Goal: Task Accomplishment & Management: Complete application form

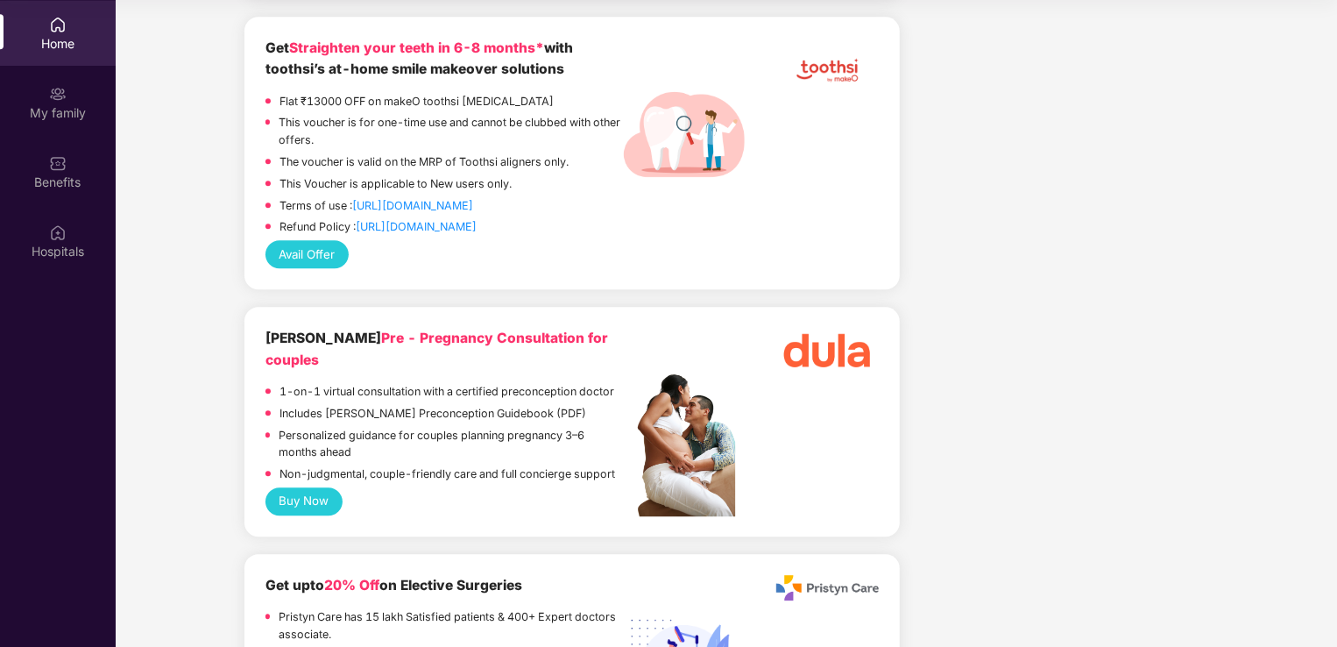
scroll to position [2187, 0]
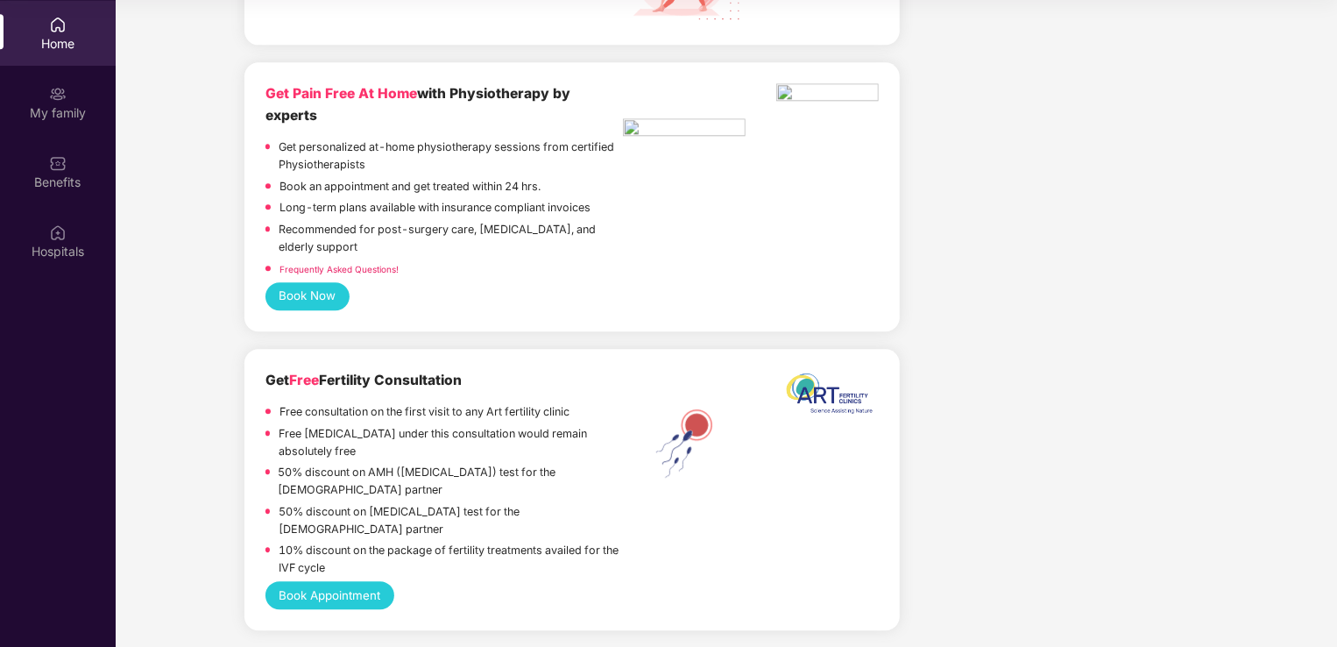
scroll to position [5541, 0]
click at [66, 102] on img at bounding box center [58, 94] width 18 height 18
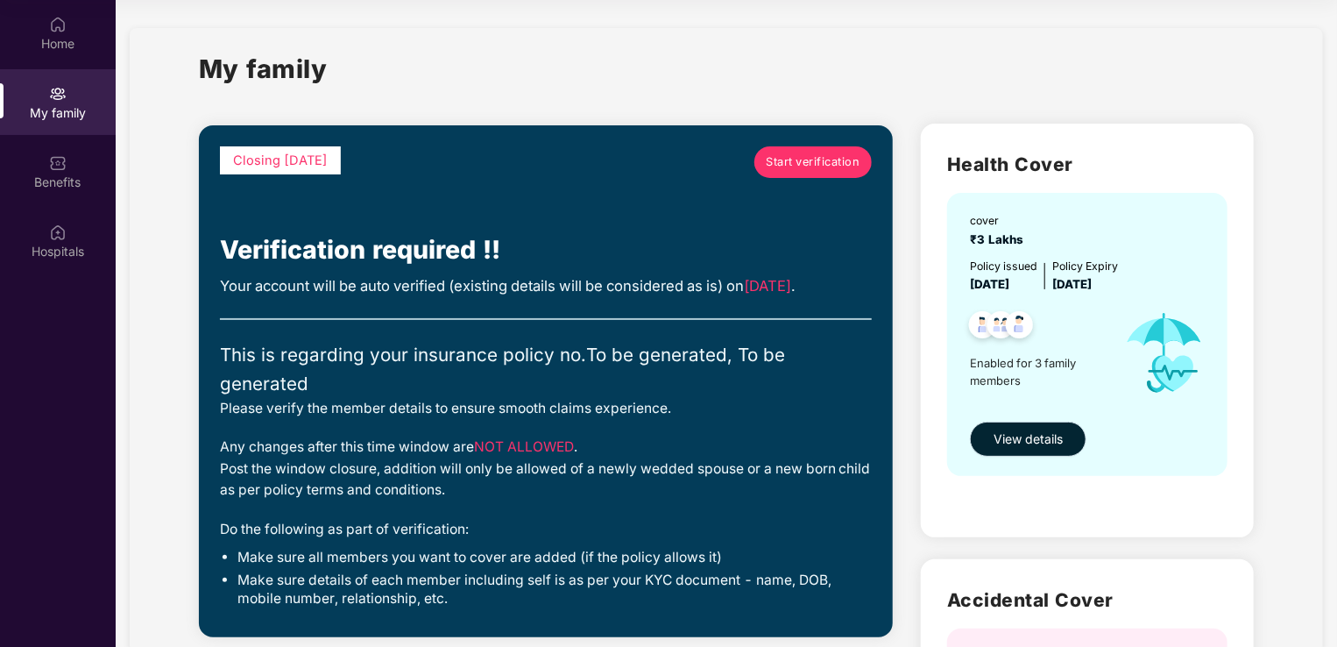
click at [1059, 427] on button "View details" at bounding box center [1028, 439] width 117 height 35
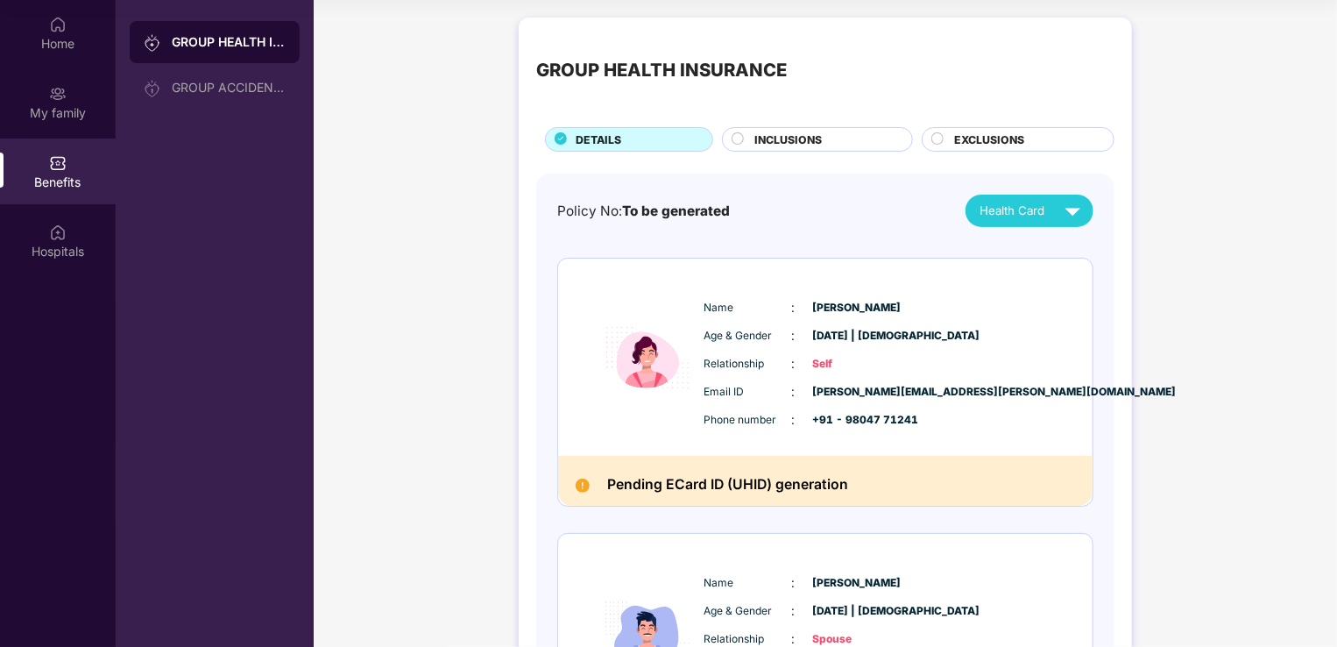
drag, startPoint x: 1336, startPoint y: 115, endPoint x: 1326, endPoint y: 152, distance: 38.9
click at [1326, 152] on div "GROUP HEALTH INSURANCE DETAILS INCLUSIONS EXCLUSIONS Policy No: To be generated…" at bounding box center [826, 587] width 1024 height 1157
click at [1195, 287] on div "GROUP HEALTH INSURANCE DETAILS INCLUSIONS EXCLUSIONS Policy No: To be generated…" at bounding box center [826, 587] width 1024 height 1157
click at [1042, 219] on span "Health Card" at bounding box center [1012, 211] width 65 height 18
click at [1041, 554] on div "Name : [PERSON_NAME] Age & Gender : [DATE] | [DEMOGRAPHIC_DATA] Relationship : …" at bounding box center [825, 632] width 535 height 197
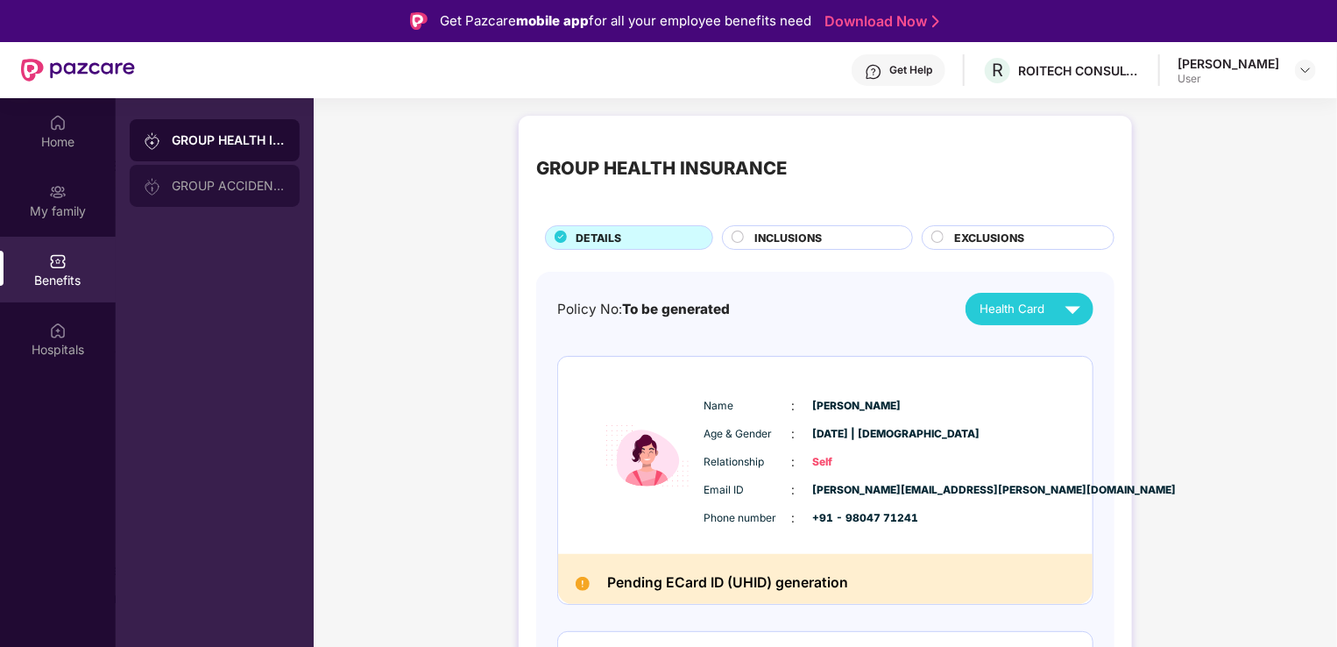
click at [235, 188] on div "GROUP ACCIDENTAL INSURANCE" at bounding box center [229, 186] width 114 height 14
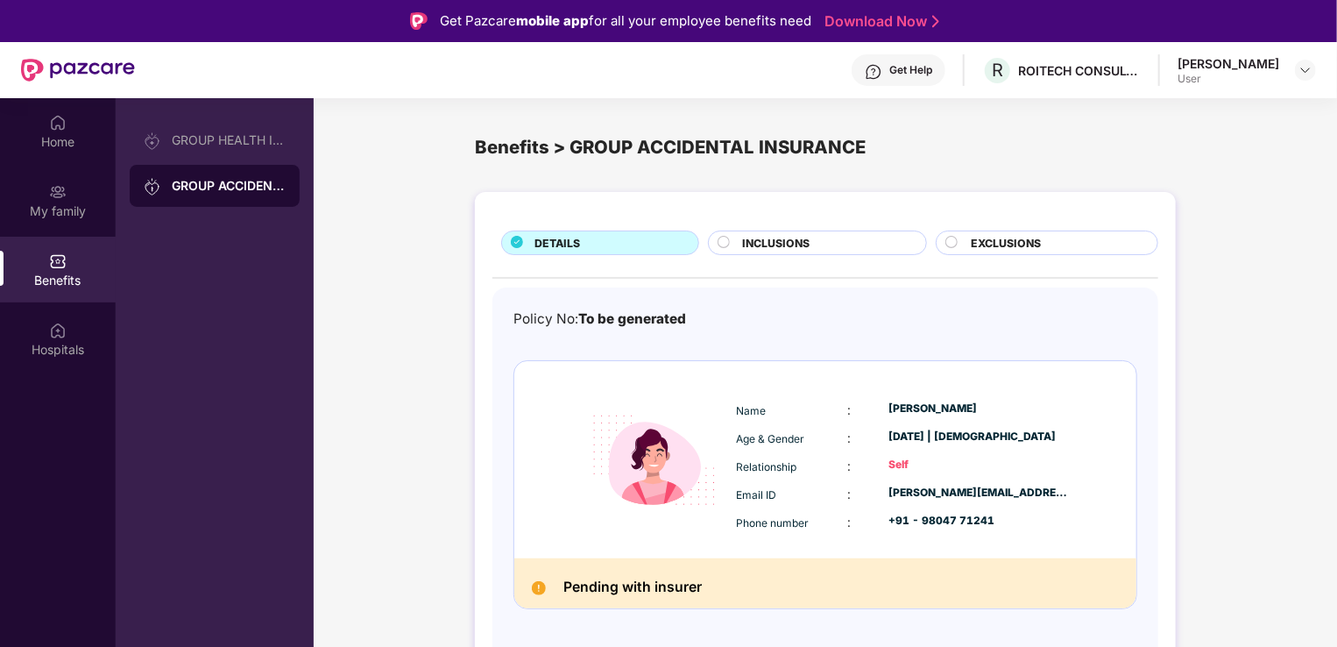
click at [1239, 425] on div "DETAILS INCLUSIONS EXCLUSIONS Policy No: To be generated Name : [PERSON_NAME] A…" at bounding box center [826, 450] width 1024 height 535
click at [59, 352] on div "Hospitals" at bounding box center [58, 350] width 116 height 18
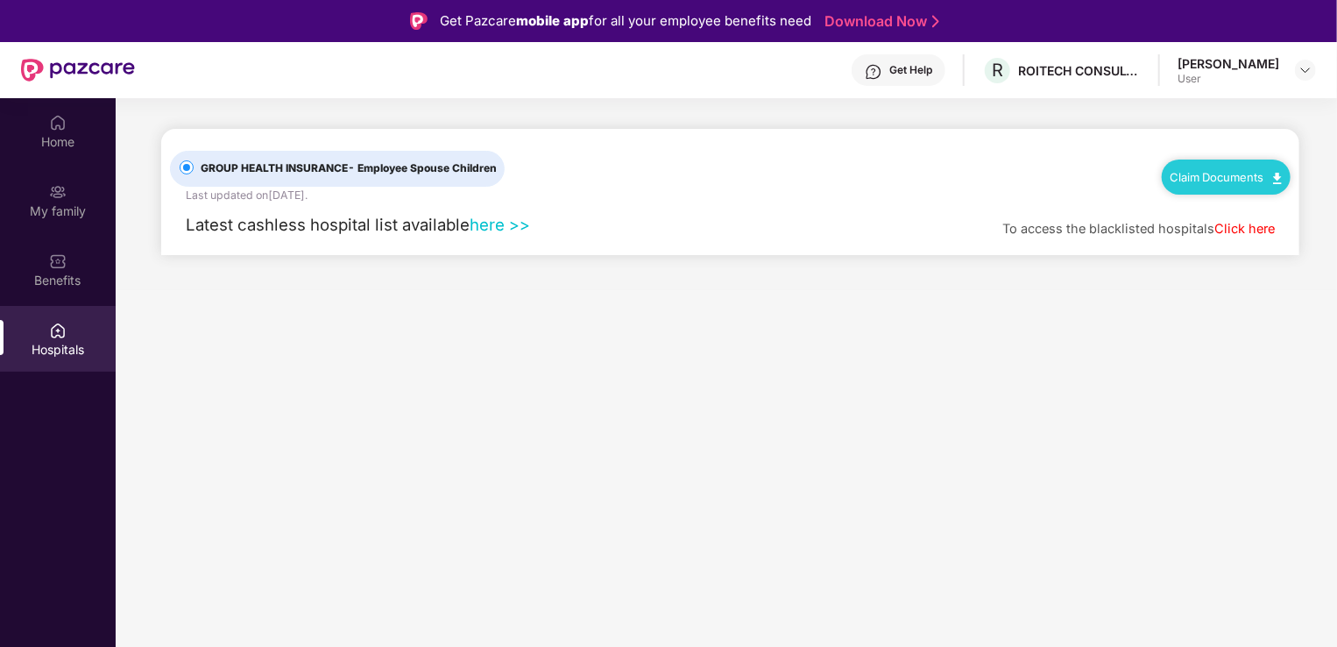
click at [1239, 232] on link "Click here" at bounding box center [1245, 229] width 60 height 16
click at [55, 136] on div "Home" at bounding box center [58, 142] width 116 height 18
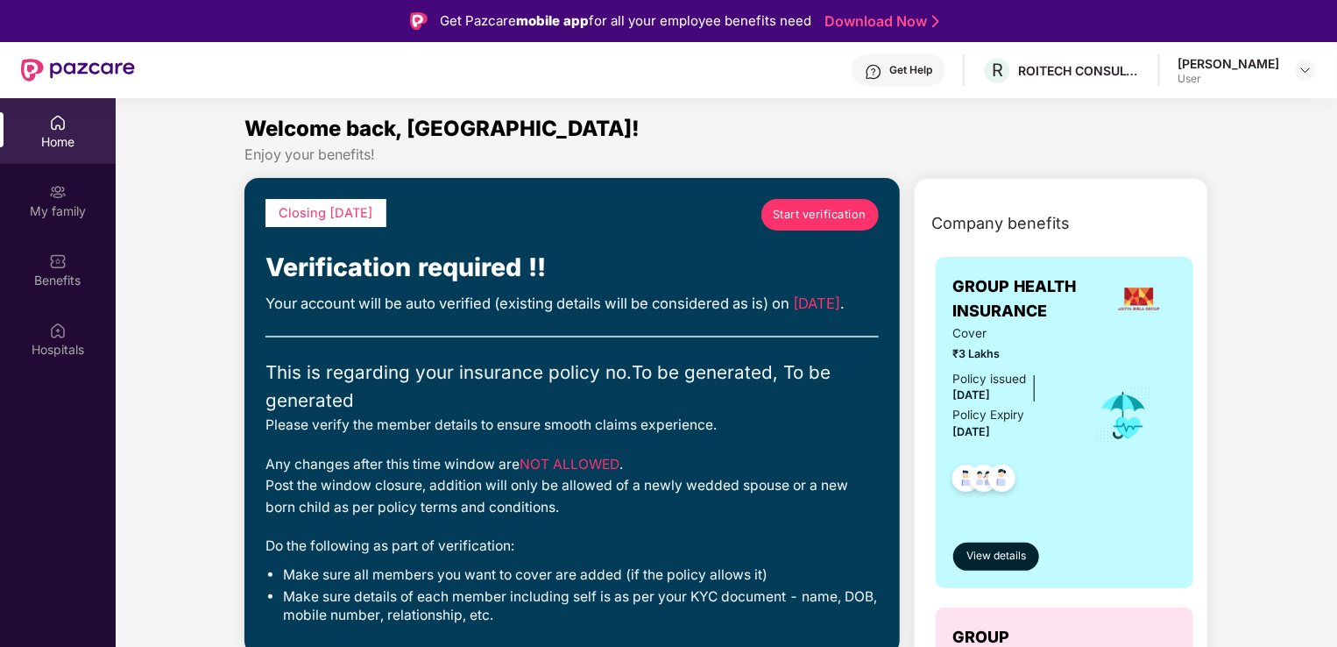
click at [805, 210] on span "Start verification" at bounding box center [820, 215] width 94 height 18
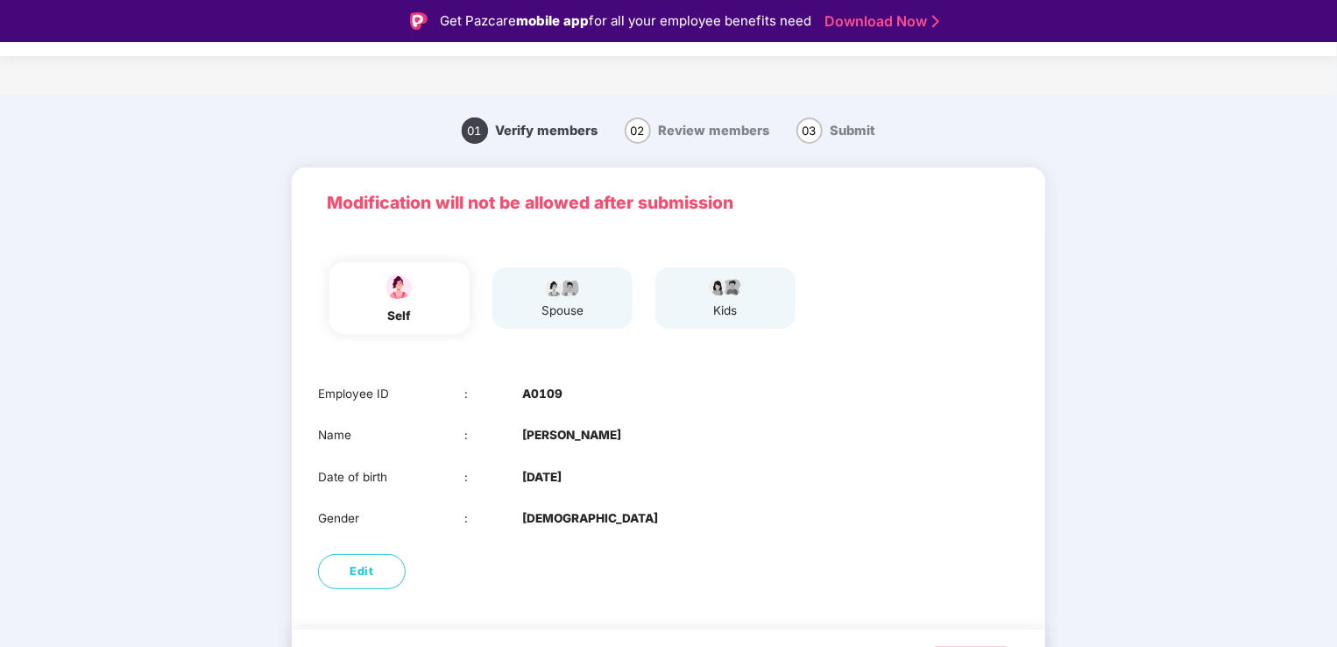
click at [1194, 414] on main "01 Verify members 02 Review members 03 Submit Modification will not be allowed …" at bounding box center [668, 417] width 1337 height 645
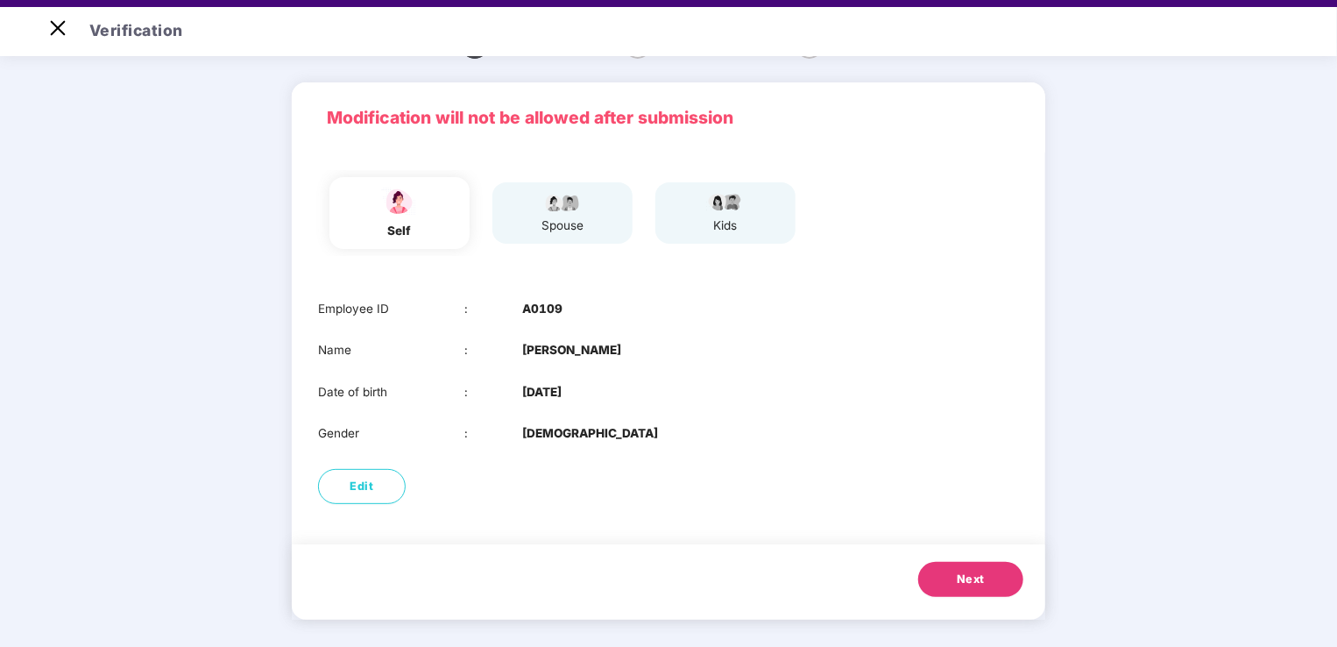
scroll to position [42, 0]
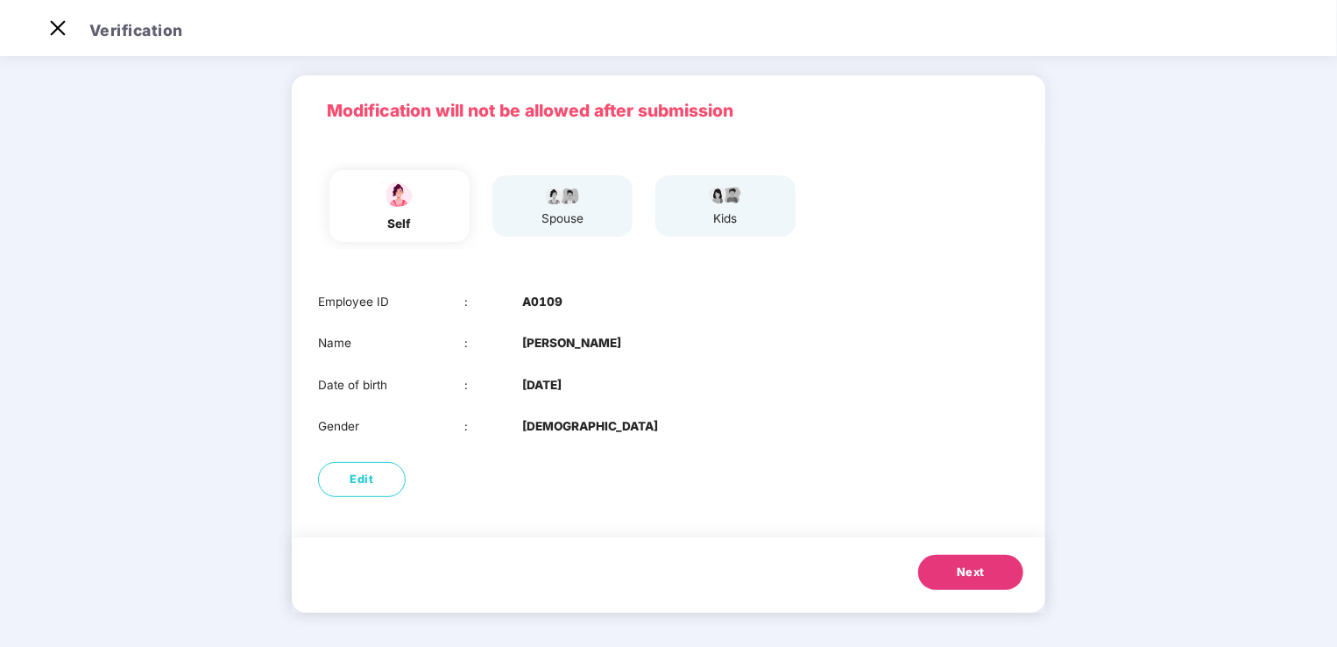
click at [958, 571] on span "Next" at bounding box center [971, 573] width 28 height 18
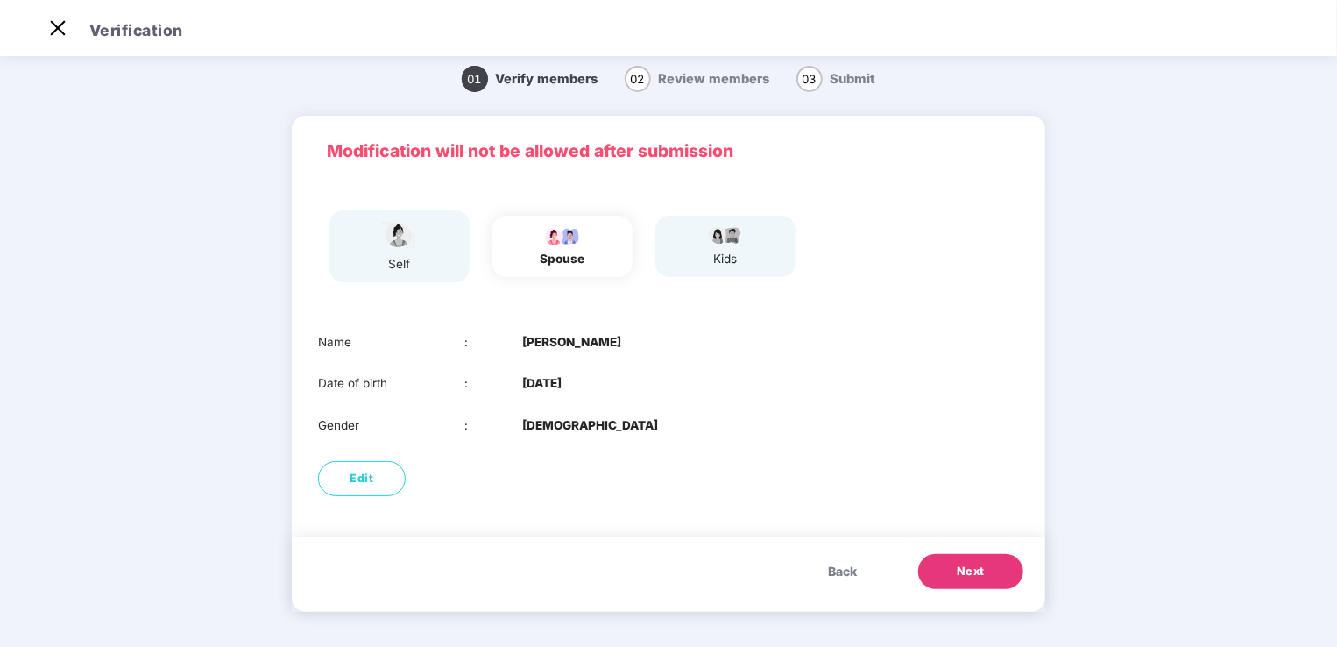
scroll to position [9, 0]
click at [940, 560] on button "Next" at bounding box center [970, 572] width 105 height 35
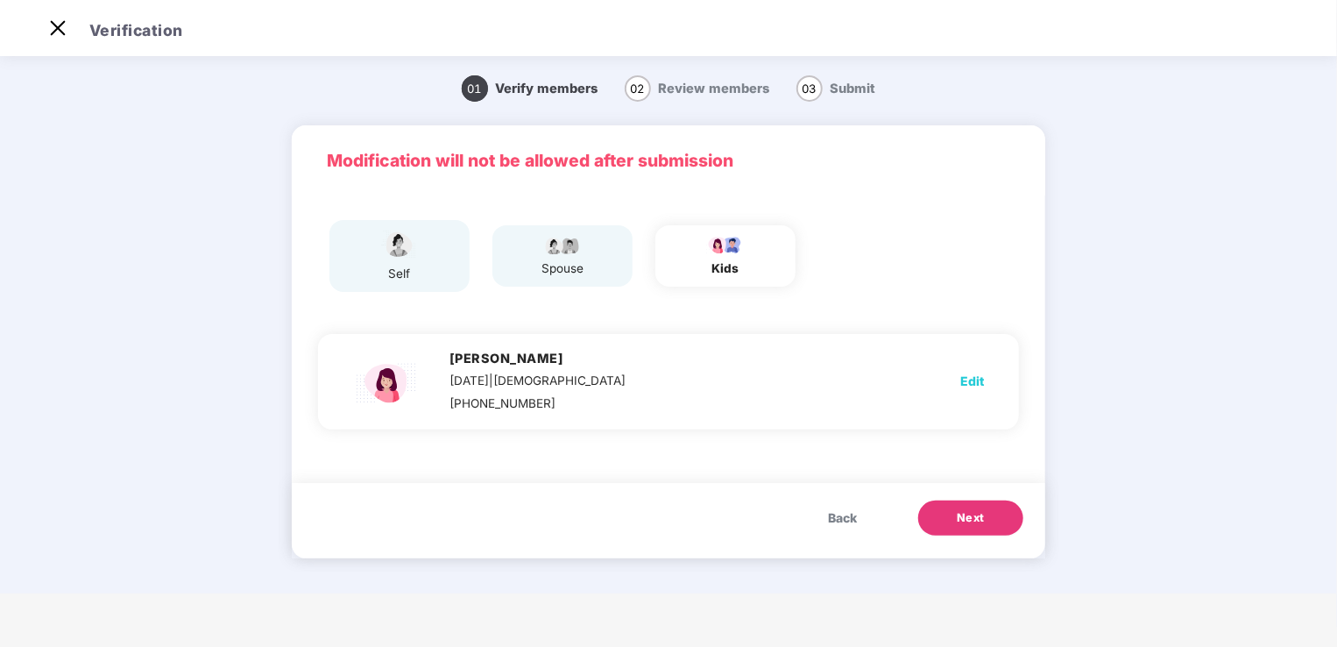
scroll to position [0, 0]
click at [975, 383] on span "Edit" at bounding box center [973, 381] width 24 height 19
select select "******"
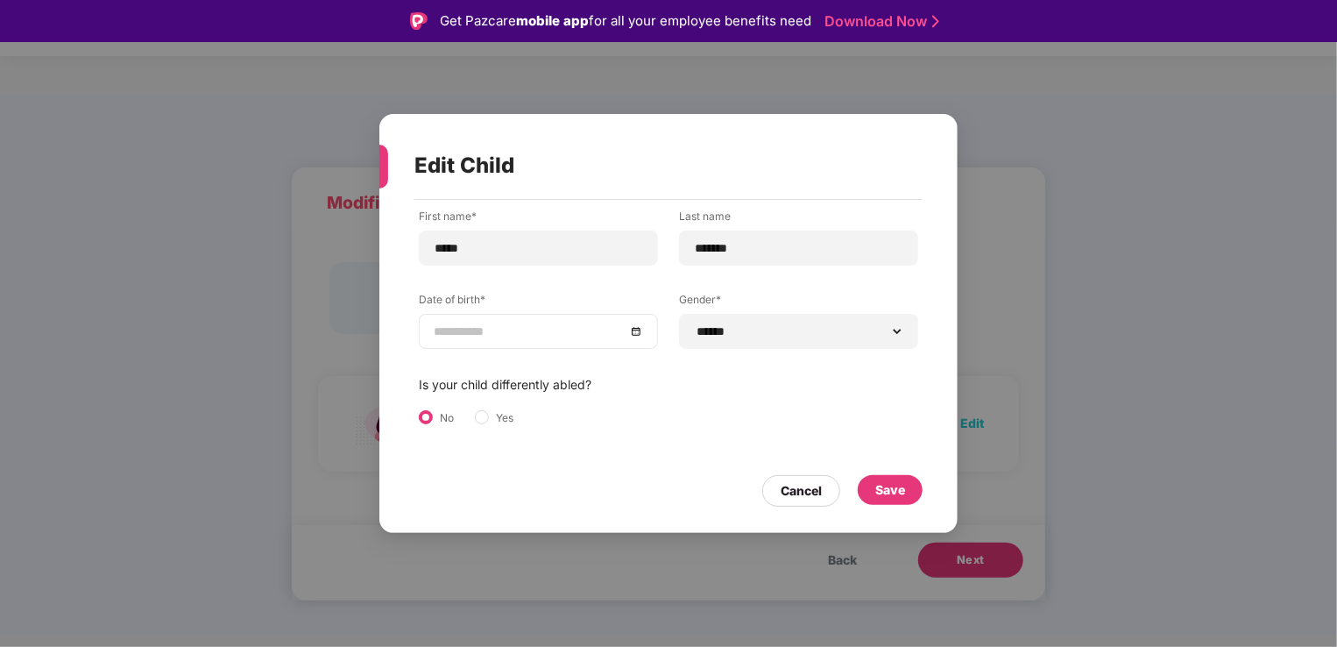
click at [636, 334] on div at bounding box center [538, 331] width 209 height 19
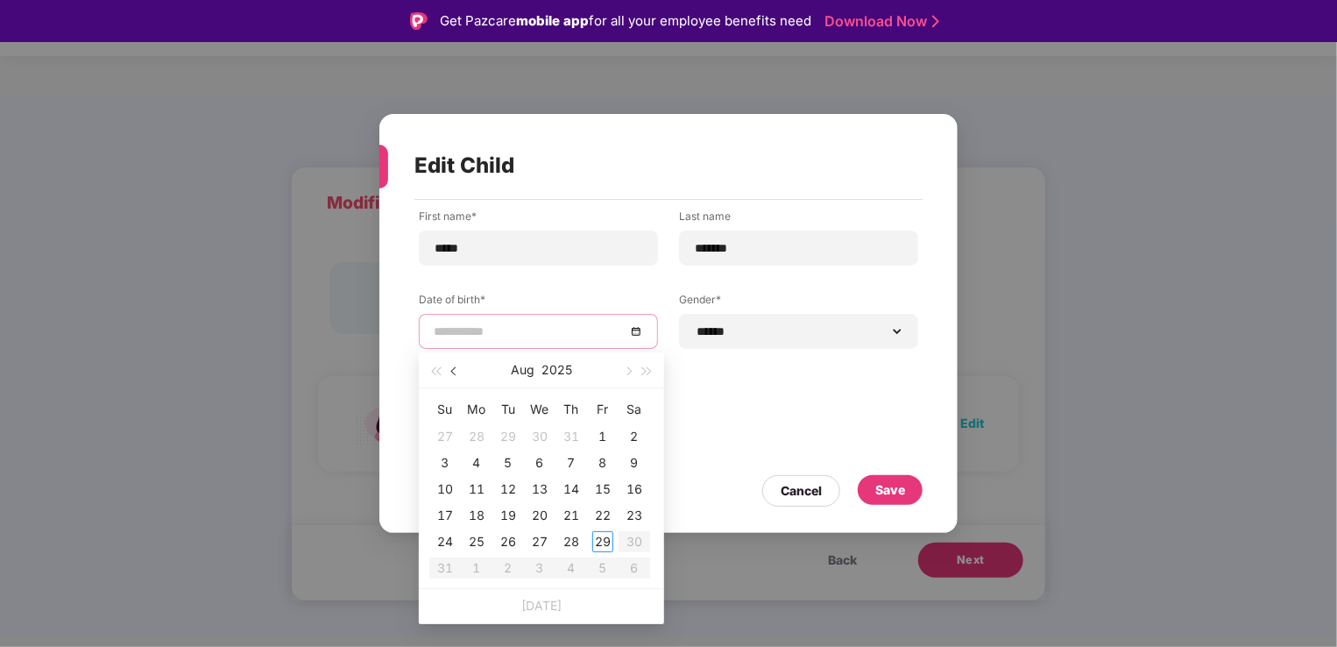
click at [453, 372] on span "button" at bounding box center [455, 371] width 9 height 9
click at [563, 366] on button "2025" at bounding box center [556, 369] width 31 height 35
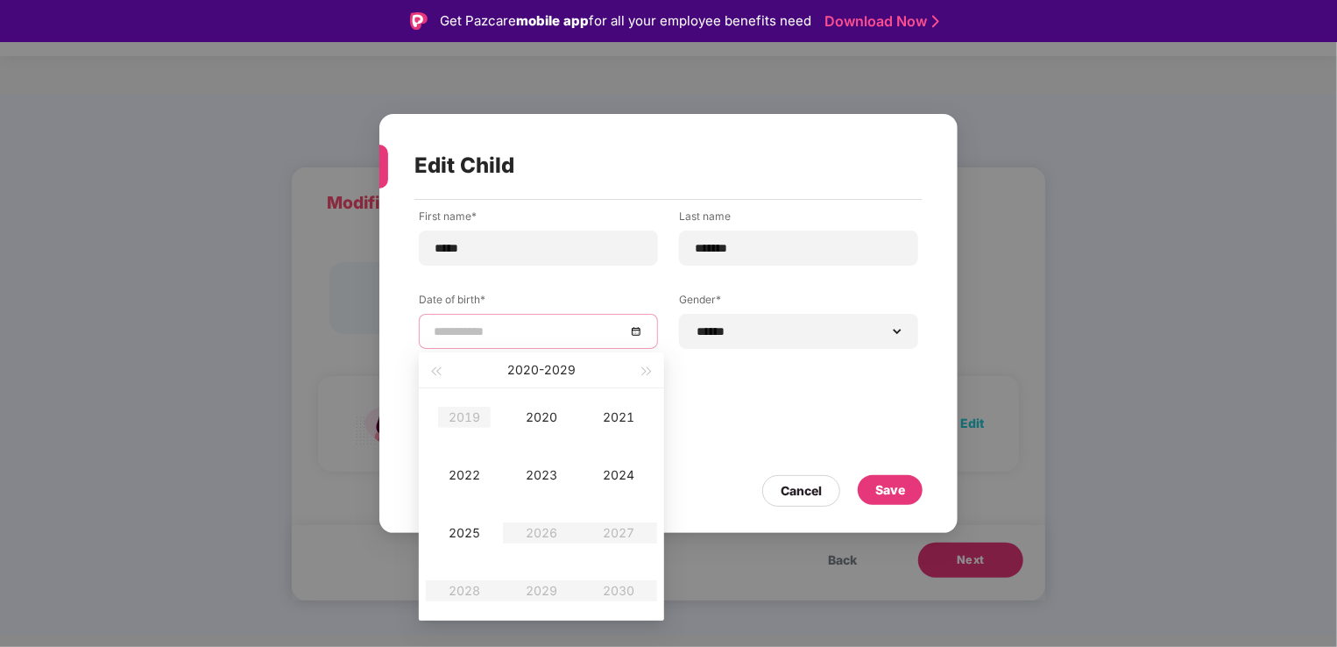
type input "**********"
click at [438, 372] on span "button" at bounding box center [435, 371] width 9 height 9
type input "**********"
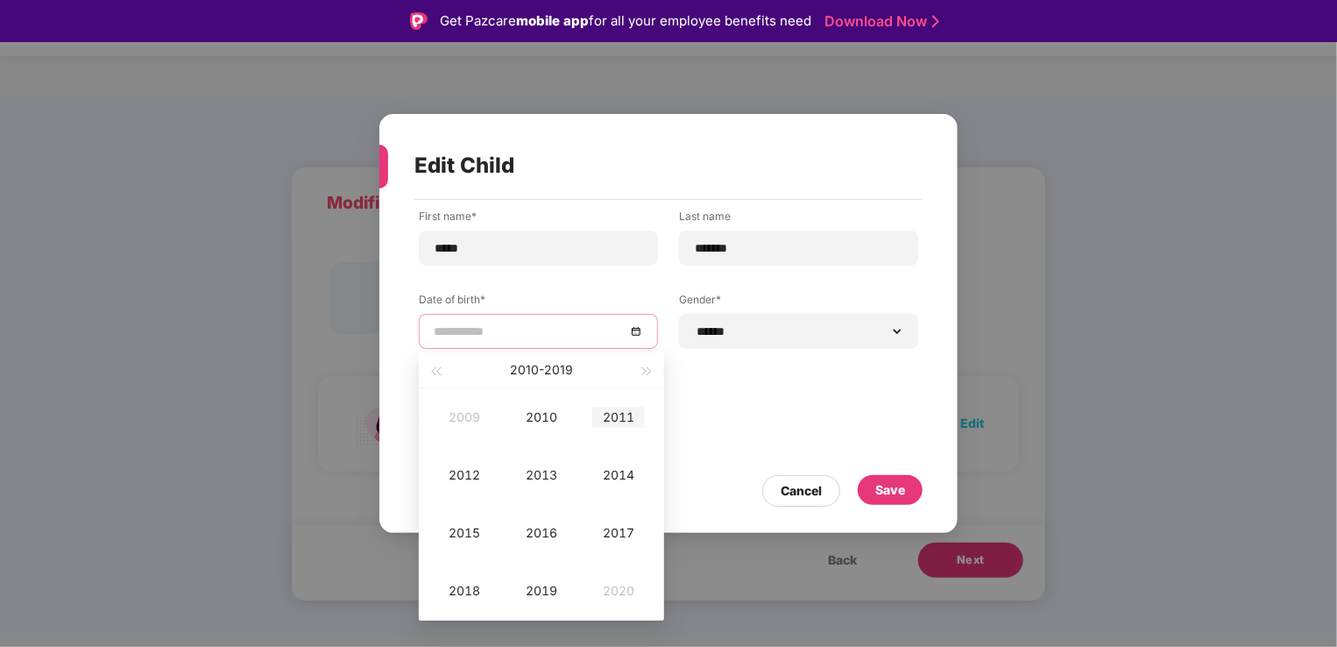
click at [607, 413] on div "2011" at bounding box center [618, 417] width 53 height 21
type input "**********"
click at [616, 486] on td "Jun" at bounding box center [618, 475] width 77 height 58
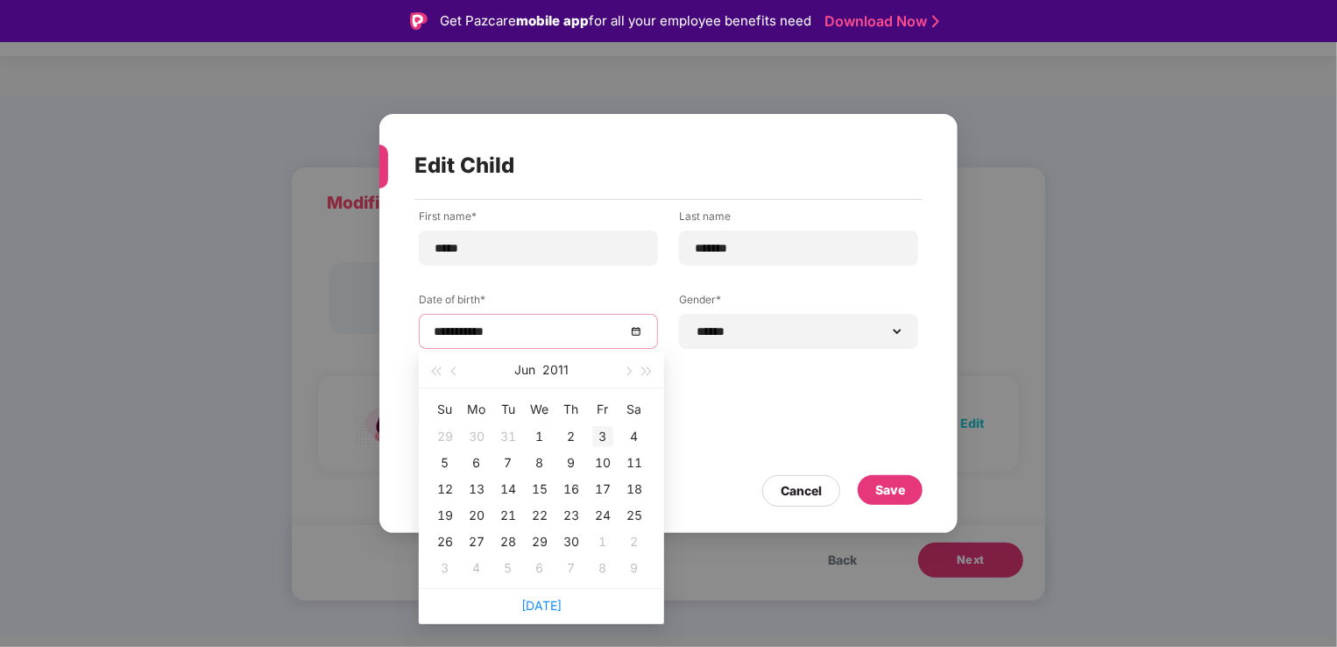
type input "**********"
click at [606, 428] on div "3" at bounding box center [602, 436] width 21 height 21
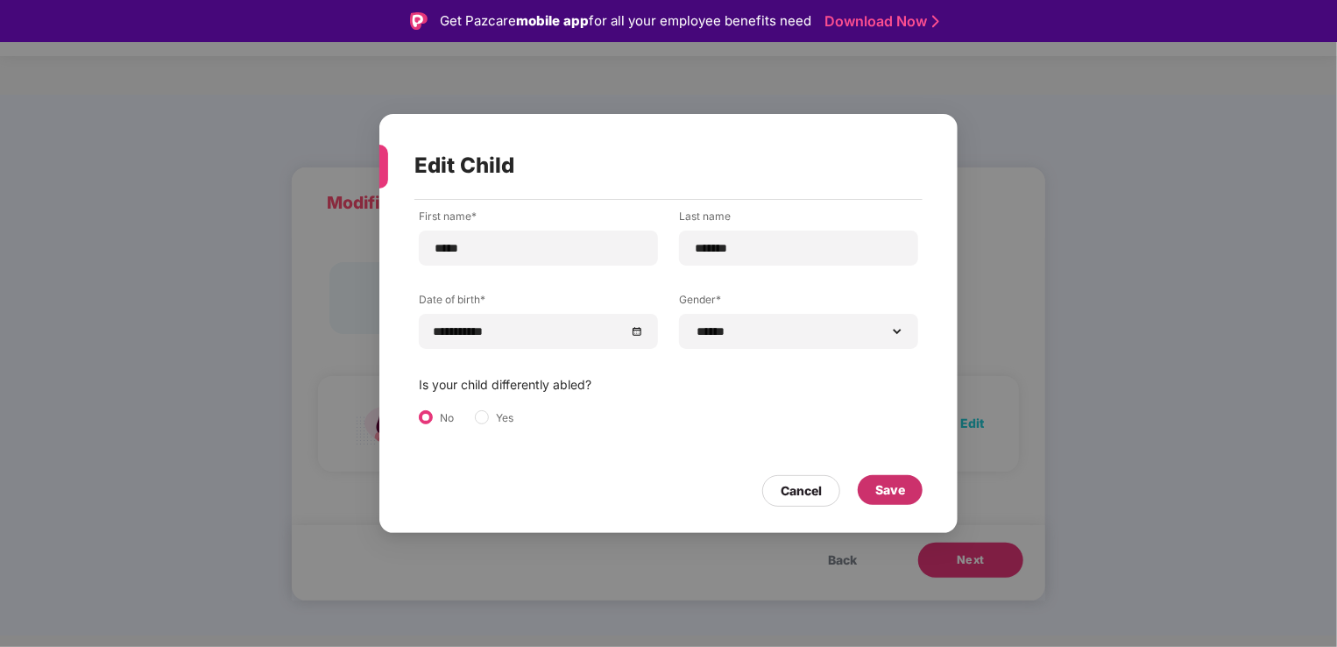
click at [898, 486] on div "Save" at bounding box center [891, 489] width 30 height 19
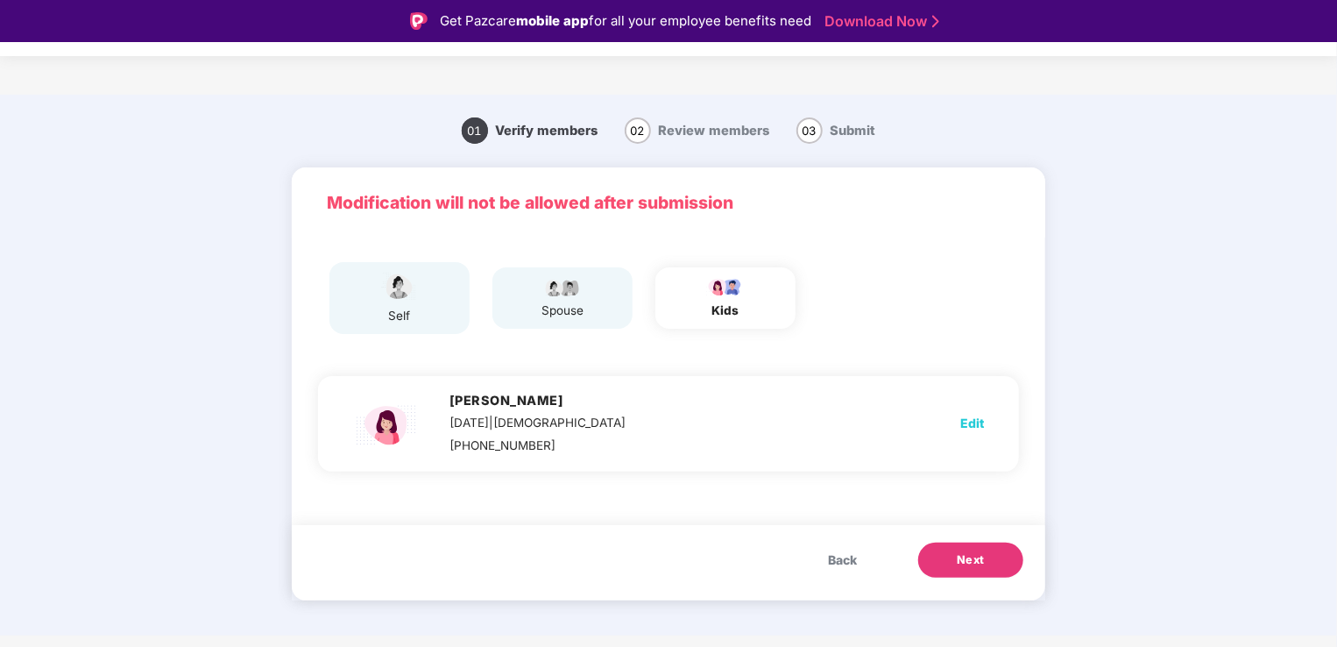
click at [961, 566] on span "Next" at bounding box center [971, 560] width 28 height 18
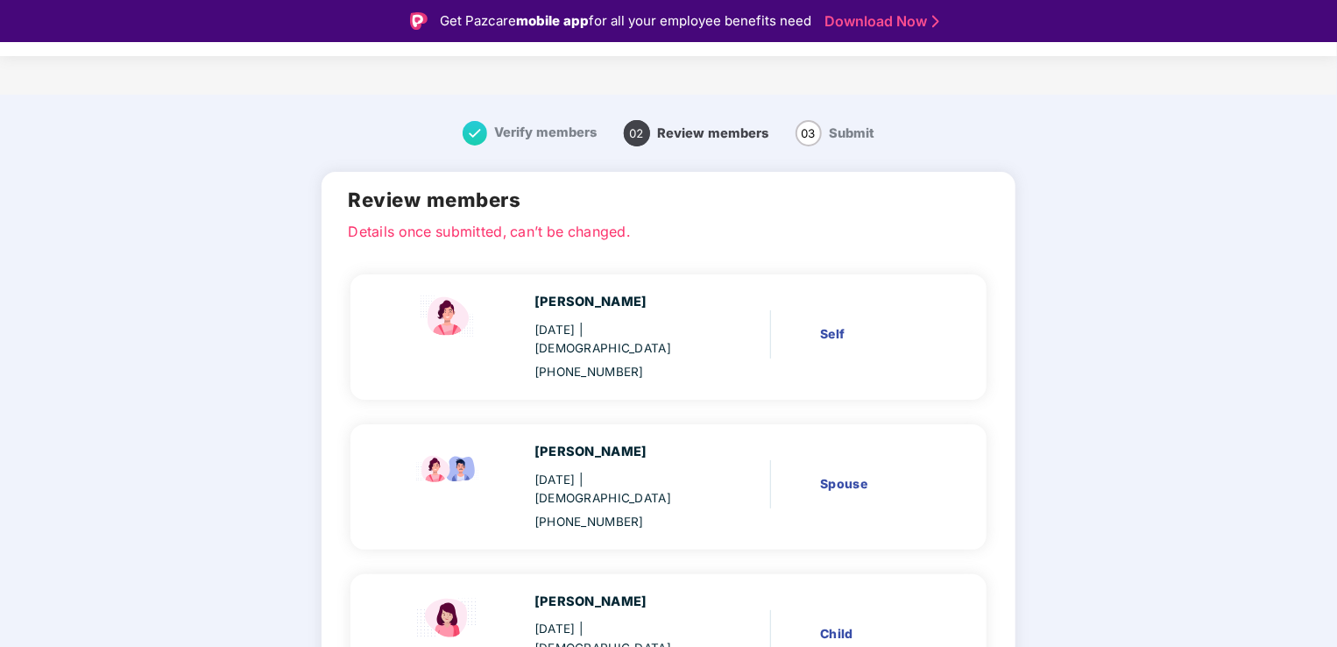
scroll to position [42, 0]
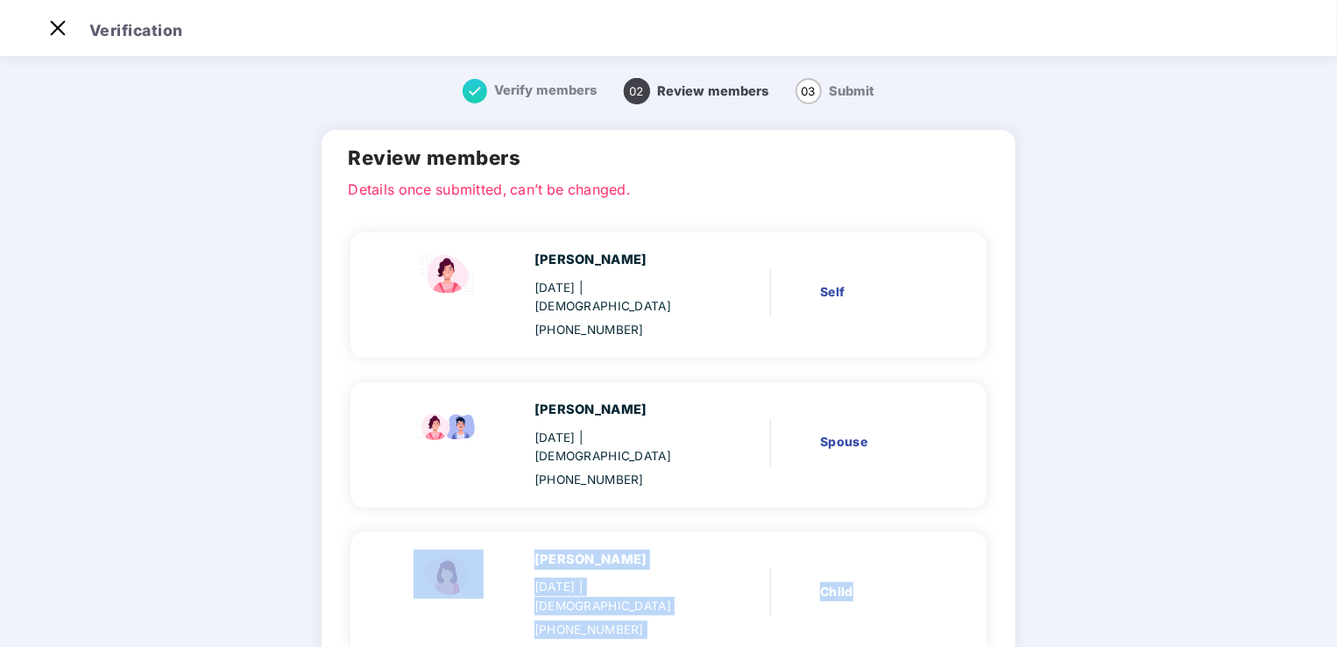
drag, startPoint x: 1334, startPoint y: 436, endPoint x: 1334, endPoint y: 526, distance: 89.4
click at [1334, 526] on main "Verify members 02 Review members 03 Submit Review members Details once submitte…" at bounding box center [668, 429] width 1337 height 752
click at [1144, 483] on main "Verify members 02 Review members 03 Submit Review members Details once submitte…" at bounding box center [668, 429] width 1337 height 752
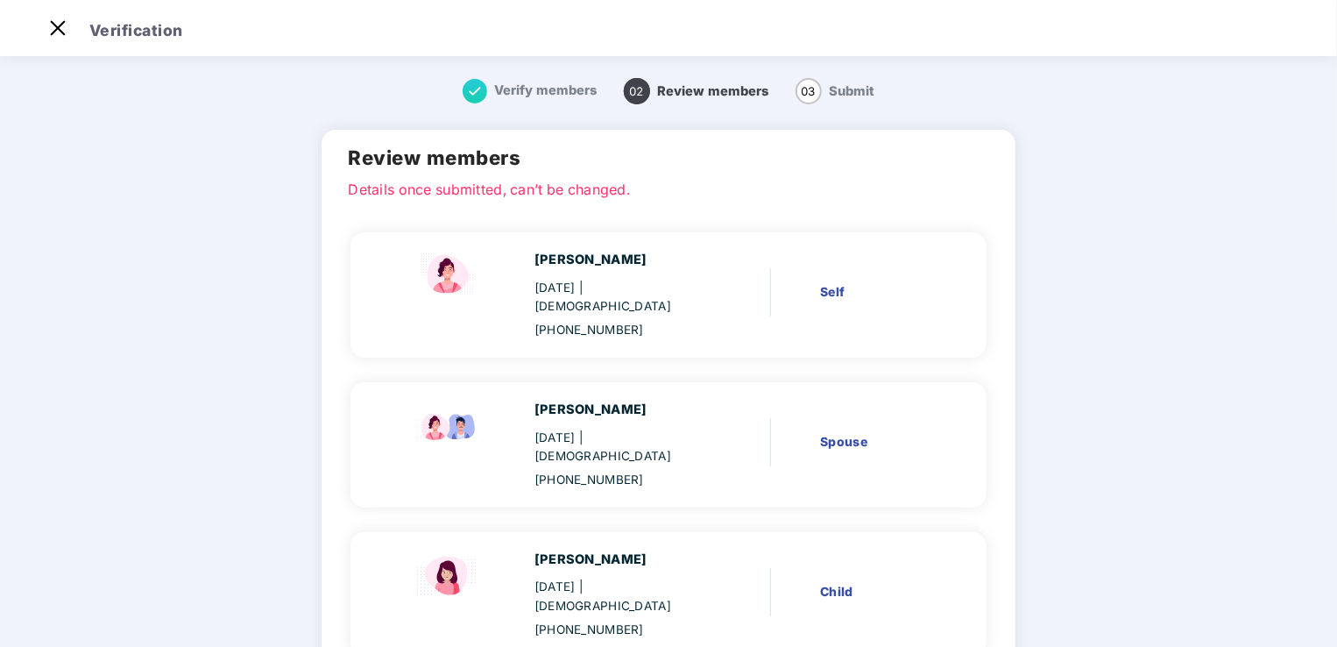
click at [1213, 564] on main "Verify members 02 Review members 03 Submit Review members Details once submitte…" at bounding box center [668, 429] width 1337 height 752
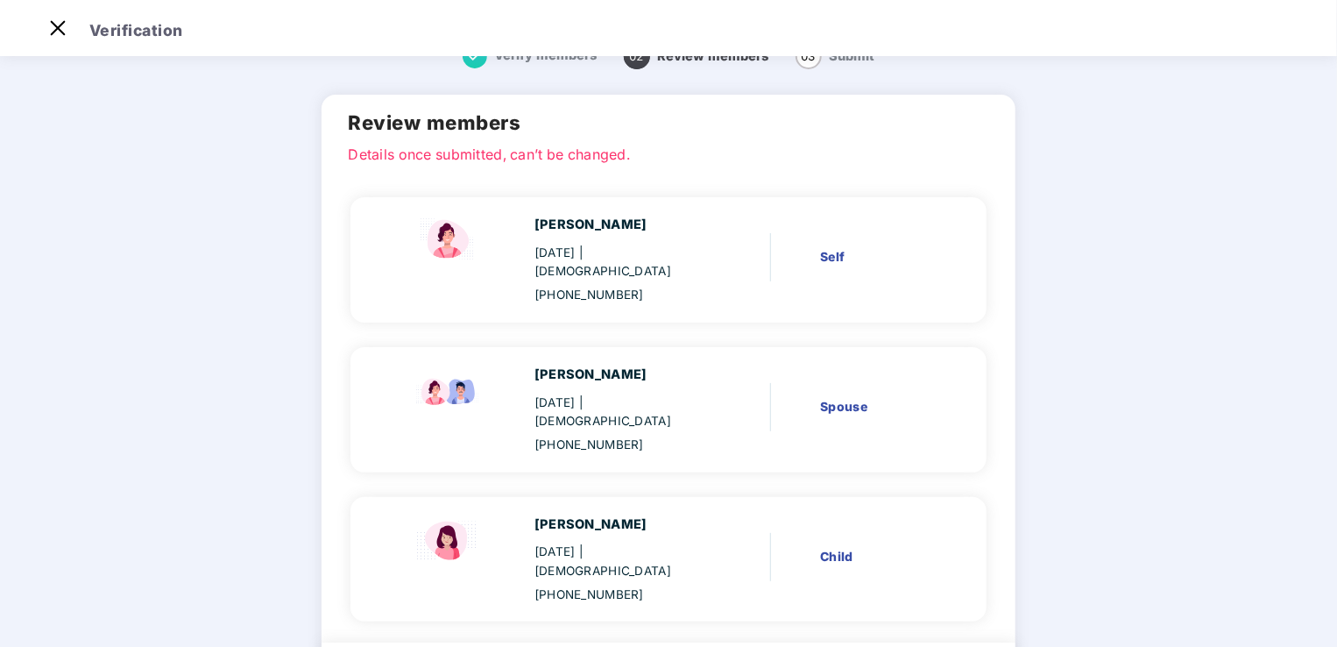
scroll to position [102, 0]
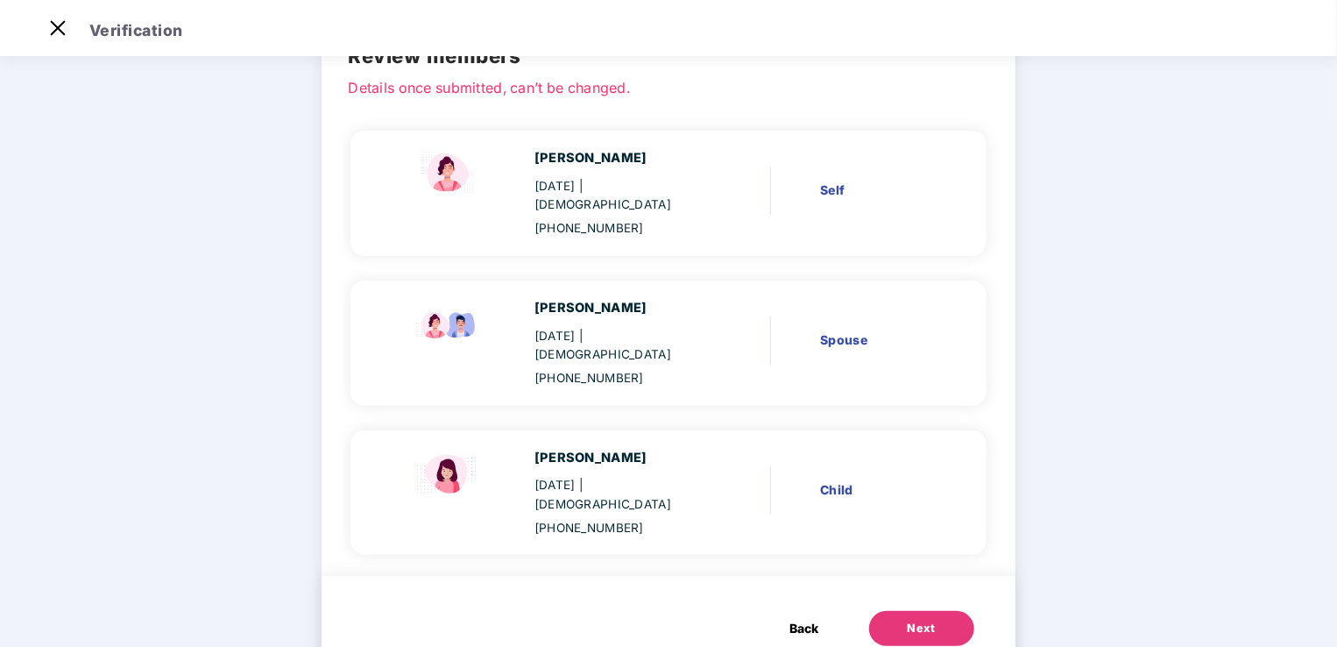
click at [924, 620] on div "Next" at bounding box center [922, 629] width 28 height 18
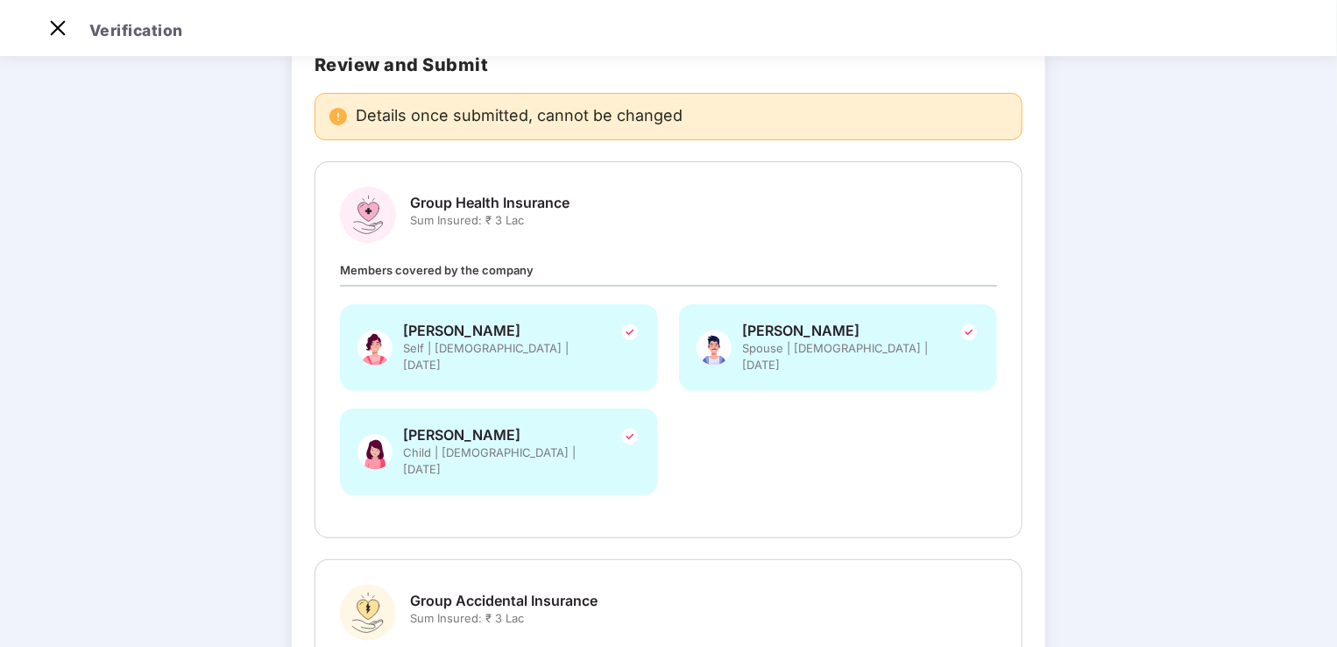
scroll to position [0, 0]
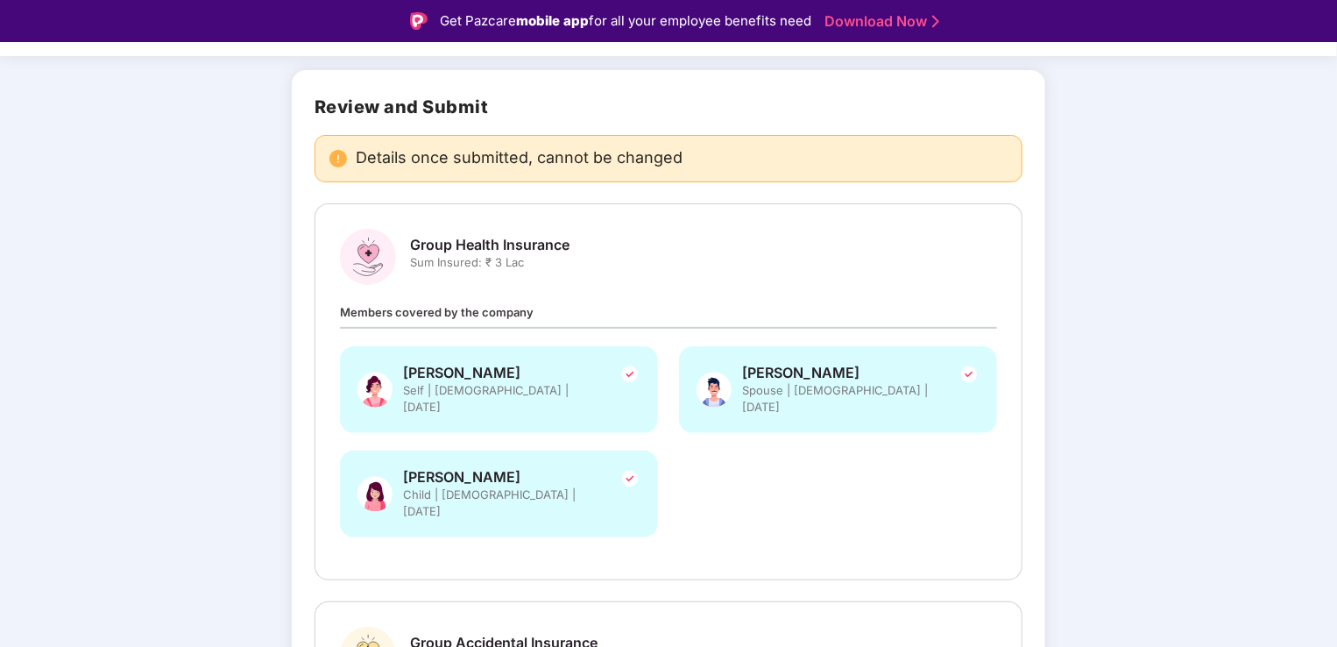
click at [890, 500] on div "[PERSON_NAME] Self | [DEMOGRAPHIC_DATA] | [DATE] [PERSON_NAME] Spouse | [DEMOGR…" at bounding box center [669, 450] width 678 height 209
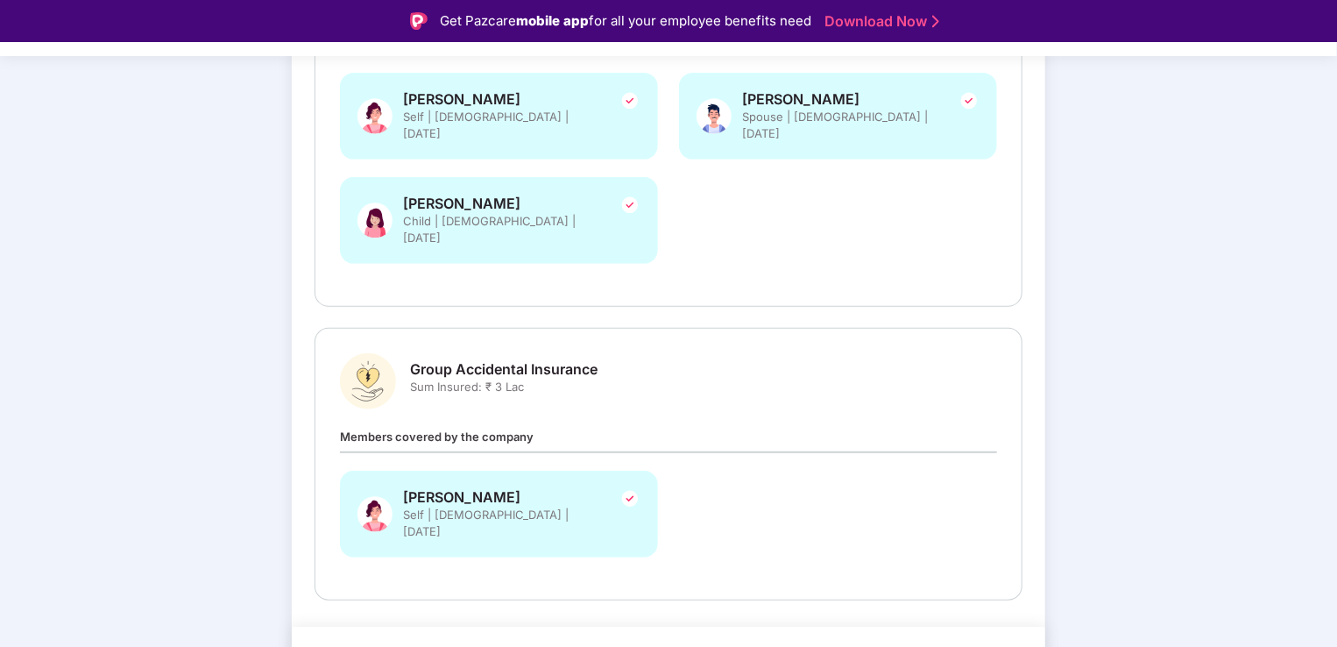
scroll to position [42, 0]
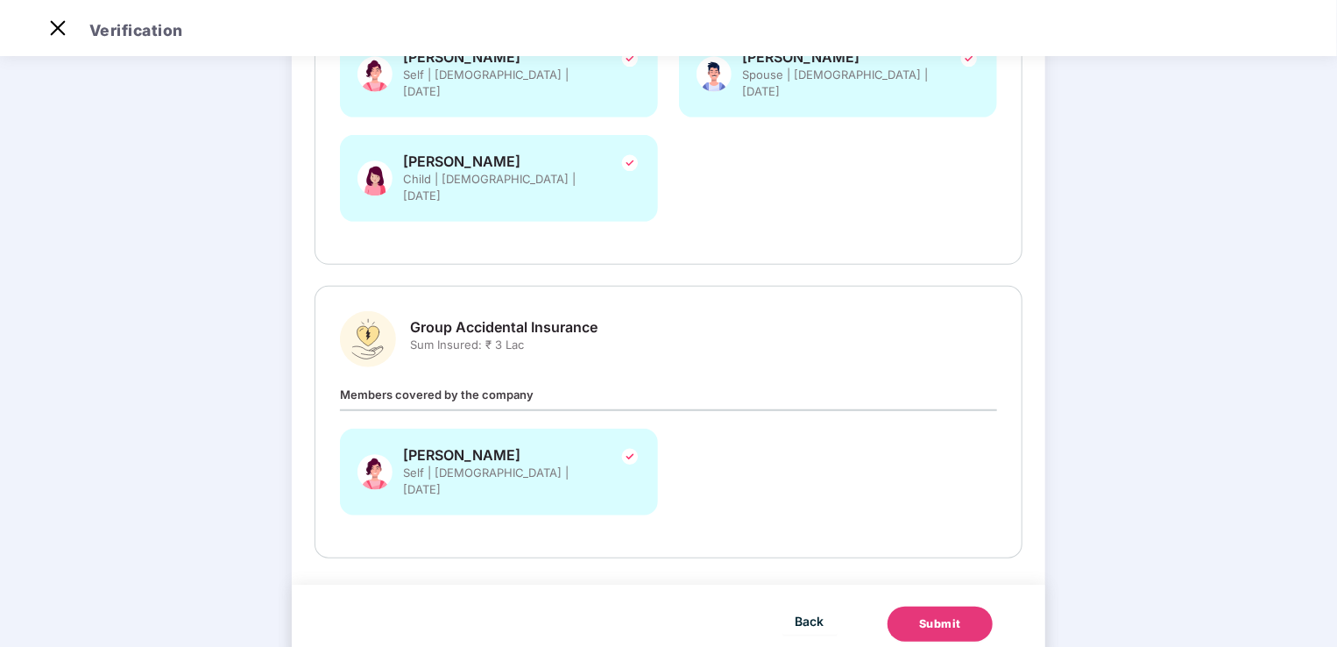
click at [950, 606] on button "Submit" at bounding box center [940, 623] width 105 height 35
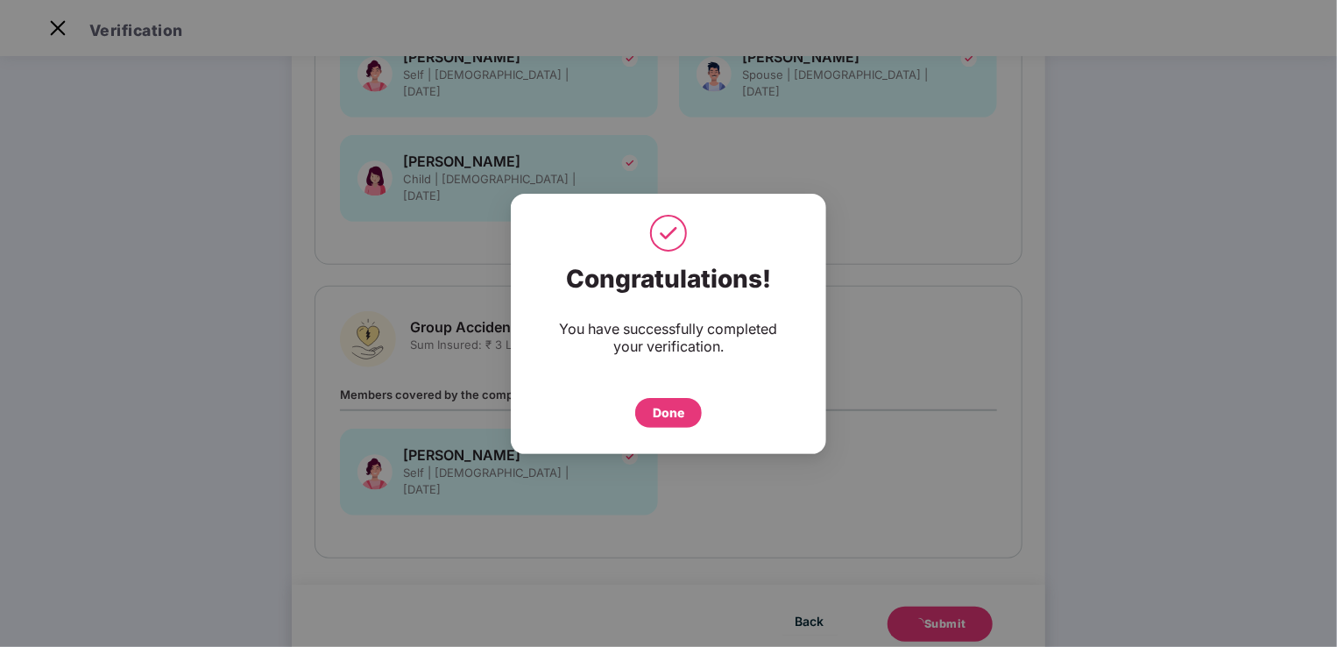
click at [666, 413] on div "Done" at bounding box center [669, 412] width 32 height 19
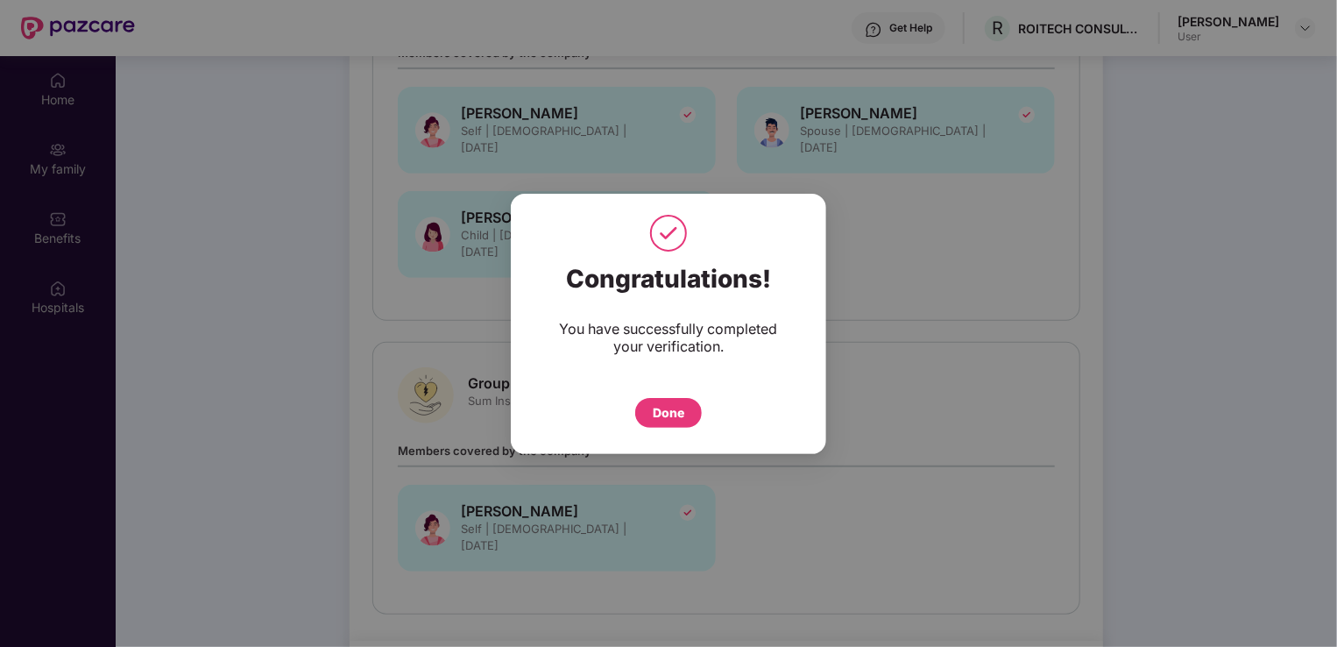
scroll to position [98, 0]
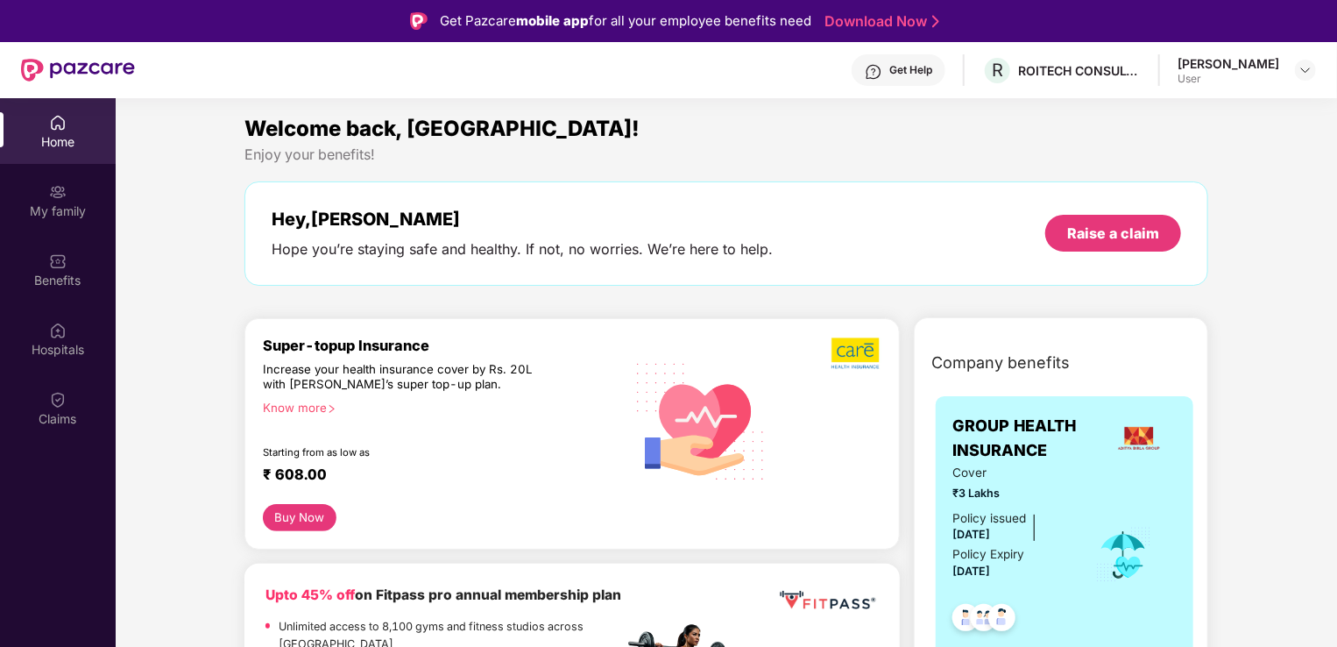
click at [308, 514] on button "Buy Now" at bounding box center [300, 517] width 74 height 27
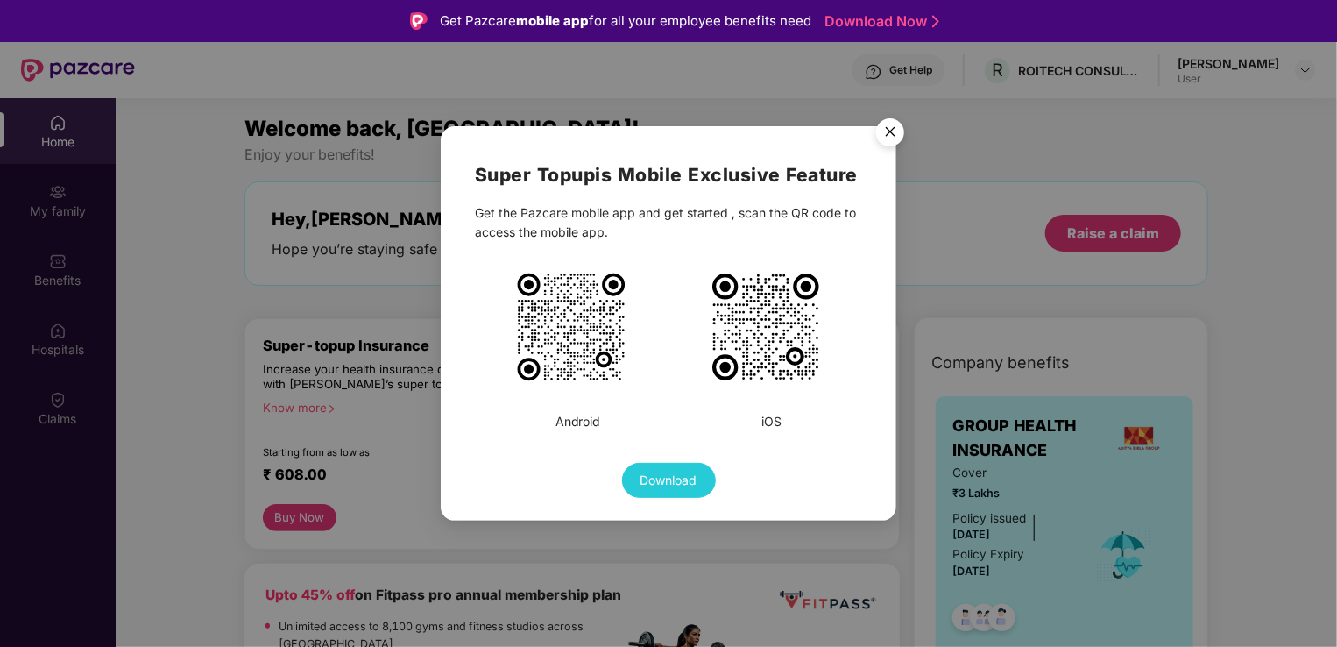
click at [889, 128] on img "Close" at bounding box center [890, 134] width 49 height 49
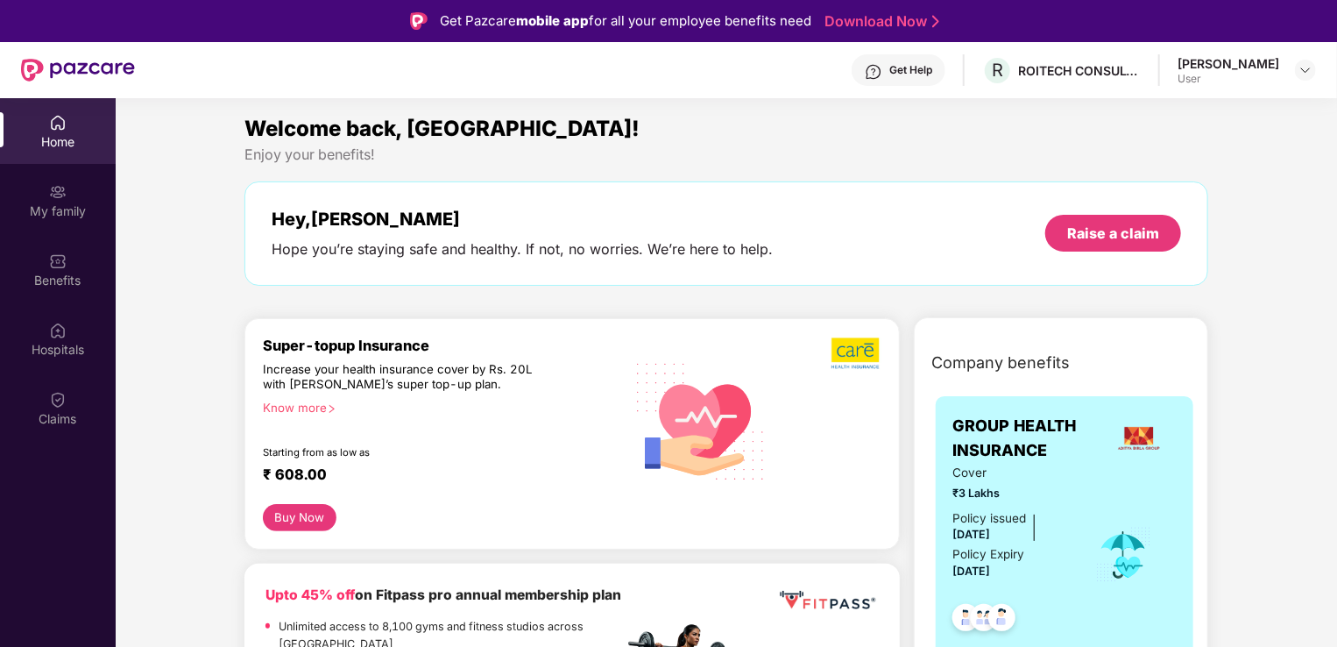
click at [688, 594] on div at bounding box center [684, 629] width 123 height 88
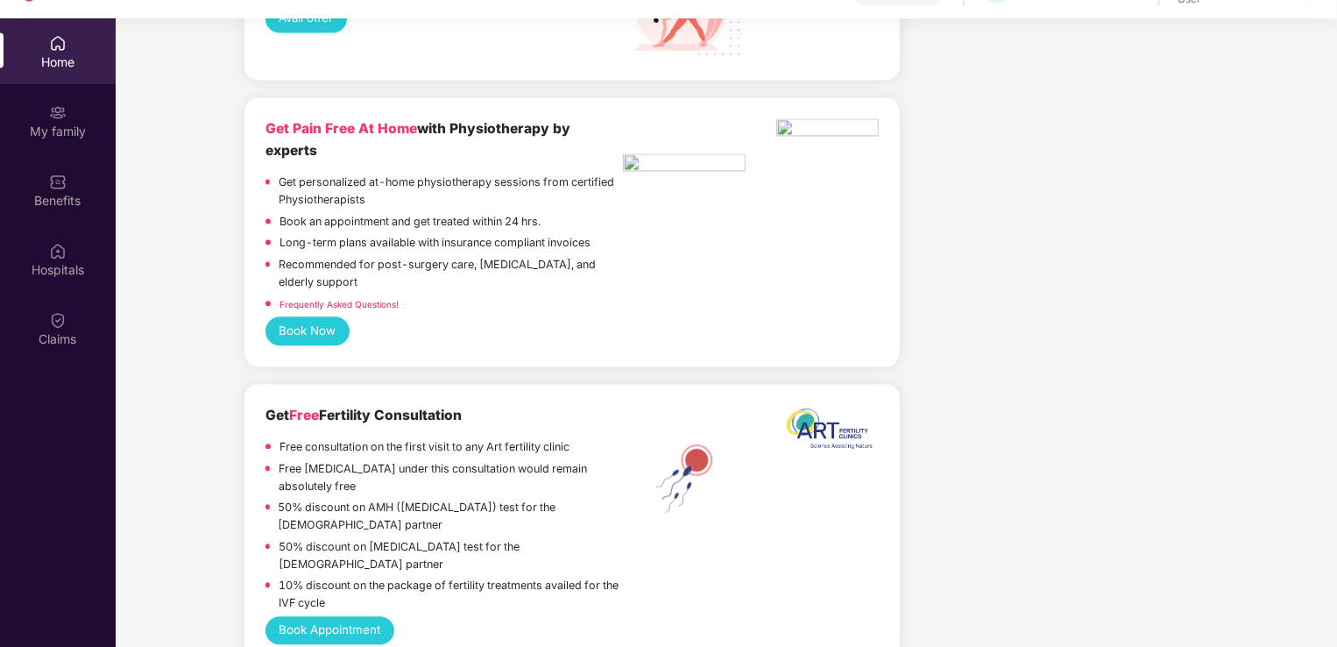
scroll to position [98, 0]
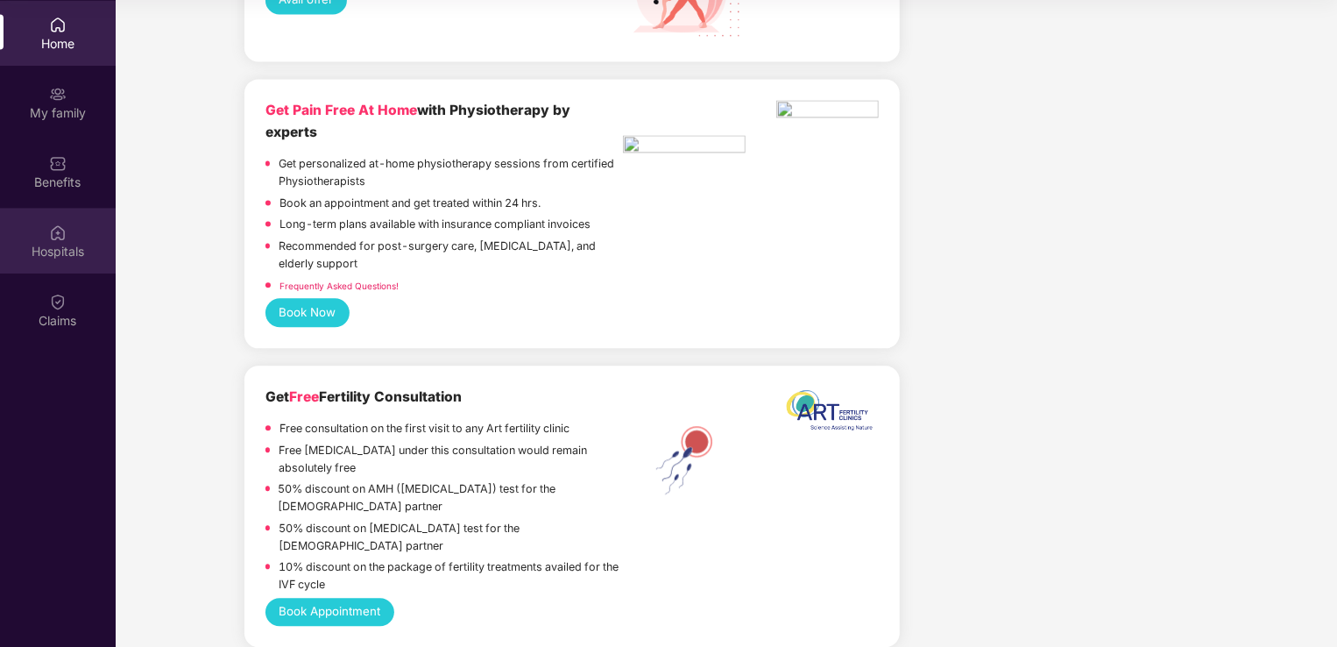
click at [46, 238] on div "Hospitals" at bounding box center [58, 241] width 116 height 66
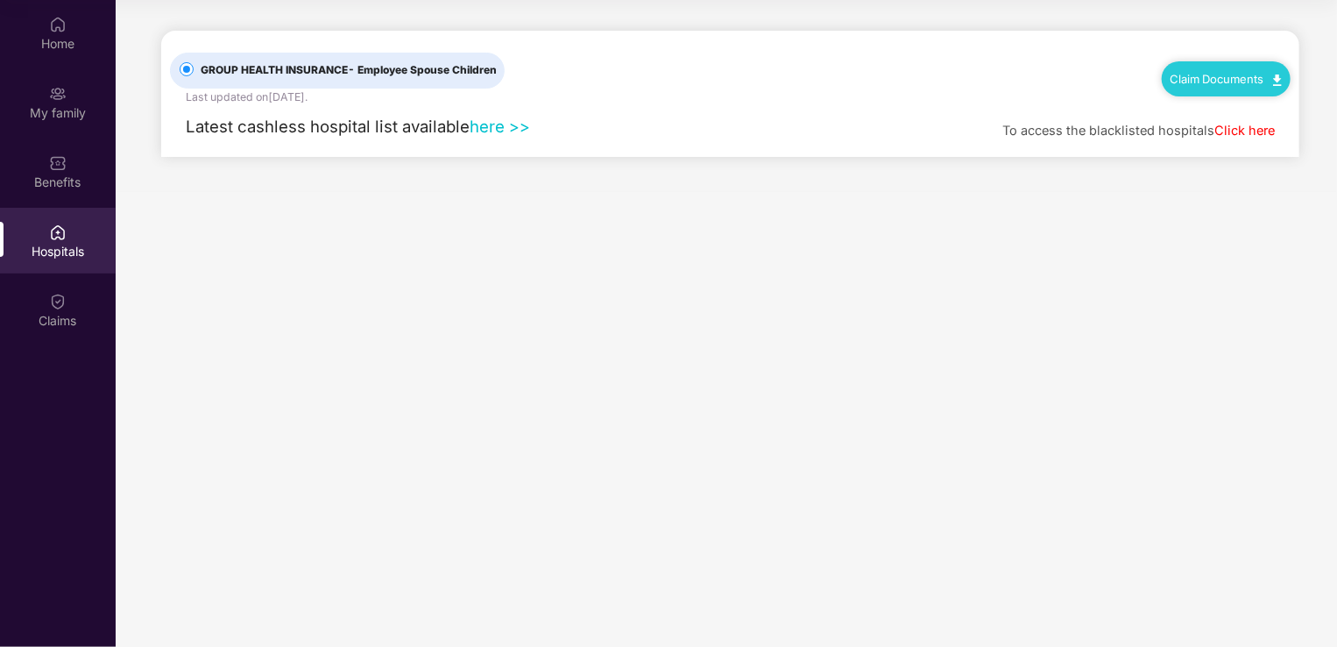
click at [1262, 133] on link "Click here" at bounding box center [1245, 131] width 60 height 16
